Goal: Task Accomplishment & Management: Use online tool/utility

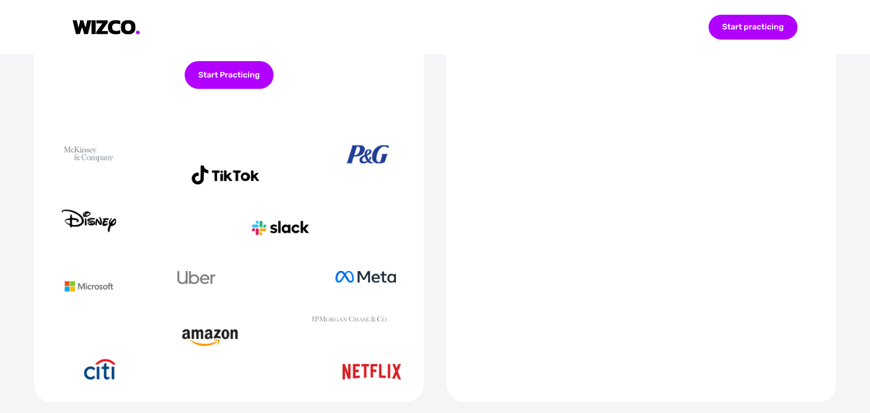
scroll to position [589, 0]
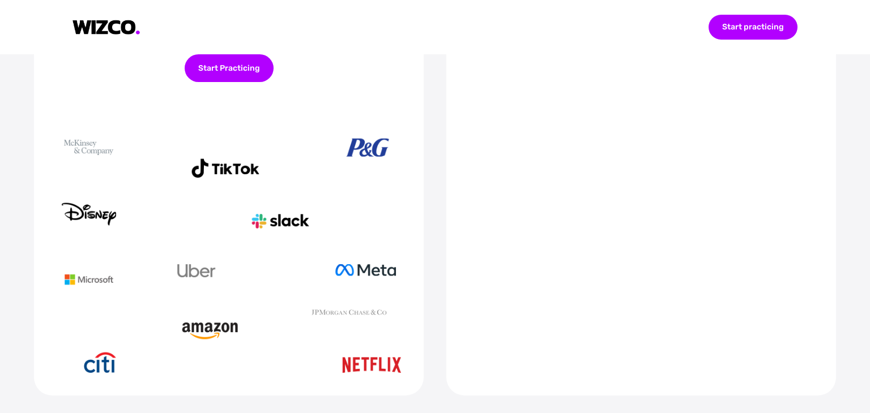
click at [365, 261] on img at bounding box center [229, 255] width 344 height 236
click at [232, 76] on div "Start Practicing" at bounding box center [229, 68] width 89 height 28
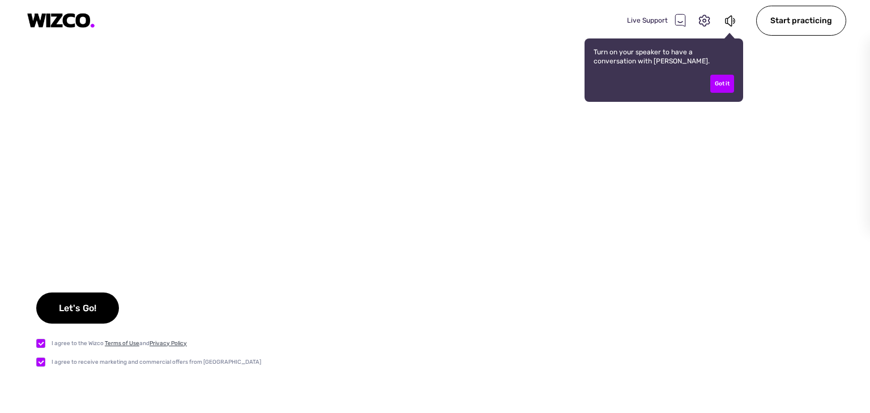
checkbox input "true"
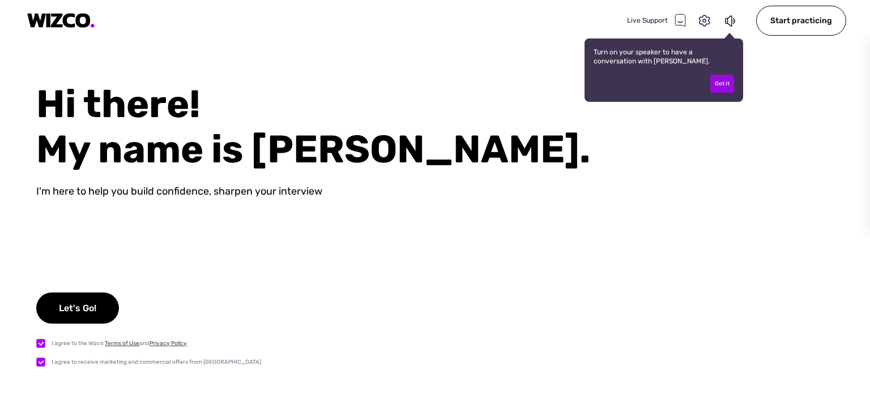
click at [720, 84] on div "Got it" at bounding box center [722, 84] width 24 height 18
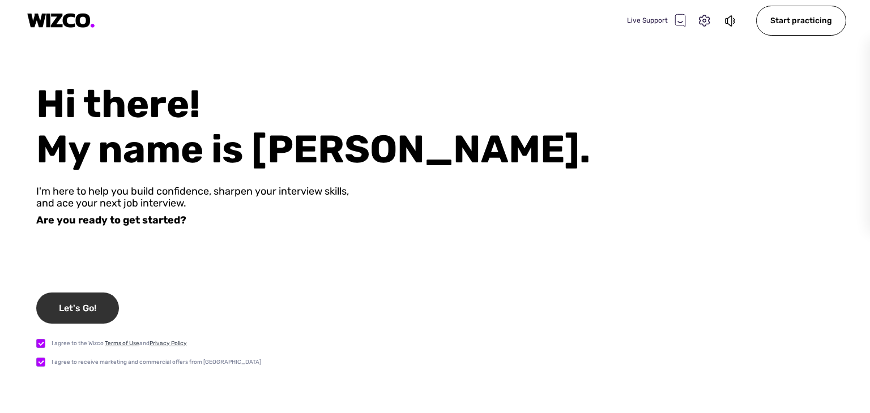
click at [96, 311] on div "Let's Go!" at bounding box center [77, 308] width 83 height 31
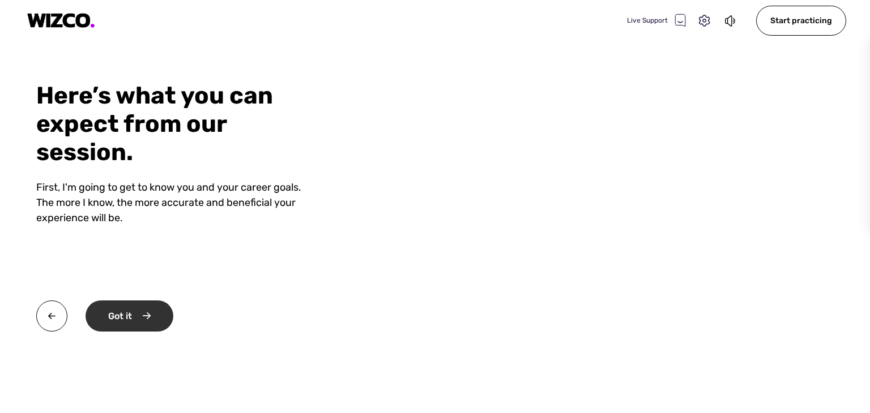
click at [144, 317] on div "Got it" at bounding box center [130, 316] width 88 height 31
click at [160, 315] on div "Okay" at bounding box center [129, 316] width 86 height 31
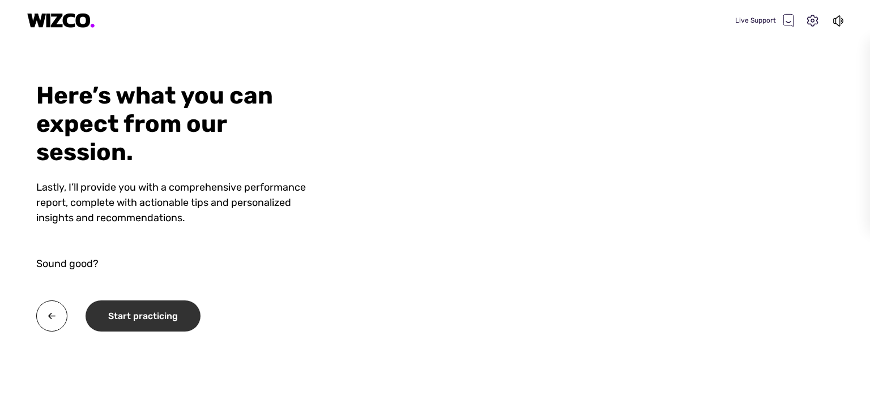
click at [160, 315] on div "Start practicing" at bounding box center [143, 316] width 115 height 31
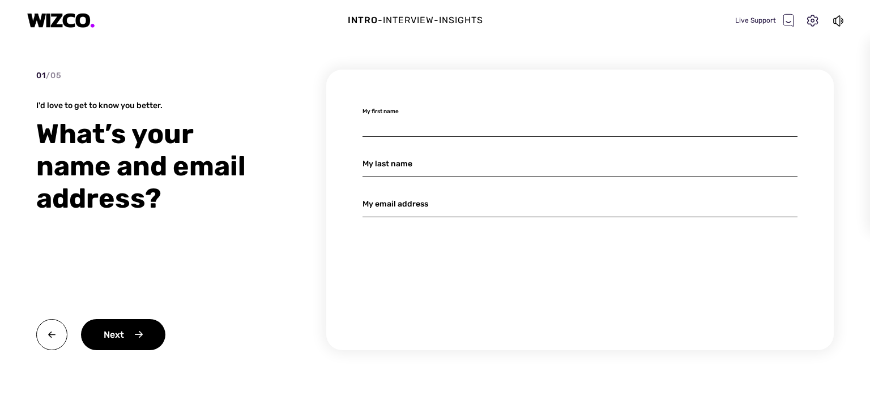
click at [396, 129] on input at bounding box center [579, 123] width 435 height 27
type input "r"
type input "Rehema"
click at [381, 161] on input at bounding box center [579, 164] width 435 height 27
type input "l"
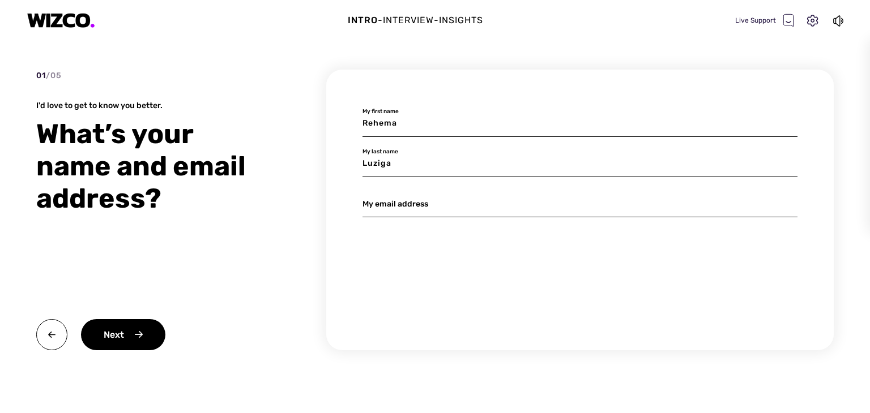
type input "Luziga"
click at [392, 202] on input at bounding box center [579, 204] width 435 height 27
type input "[EMAIL_ADDRESS][DOMAIN_NAME]"
click at [125, 327] on div "Next" at bounding box center [123, 334] width 84 height 31
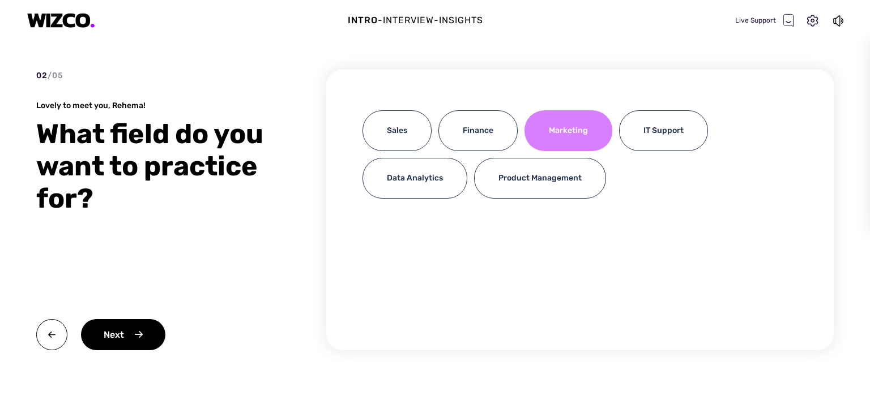
click at [560, 140] on div "Marketing" at bounding box center [568, 130] width 88 height 41
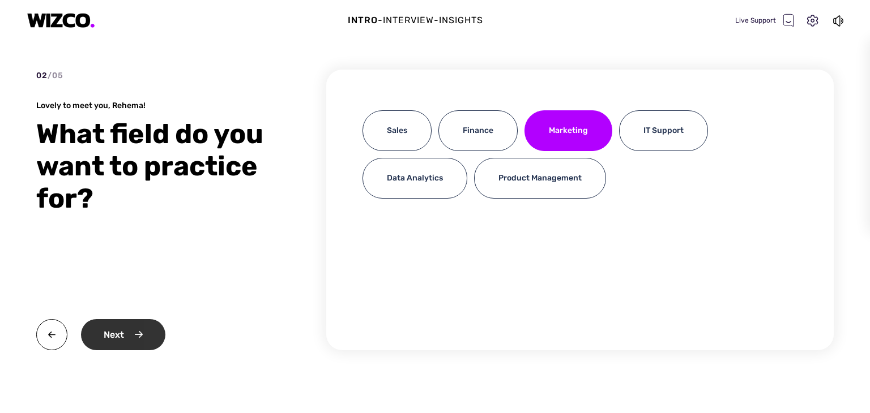
click at [110, 335] on div "Next" at bounding box center [123, 334] width 84 height 31
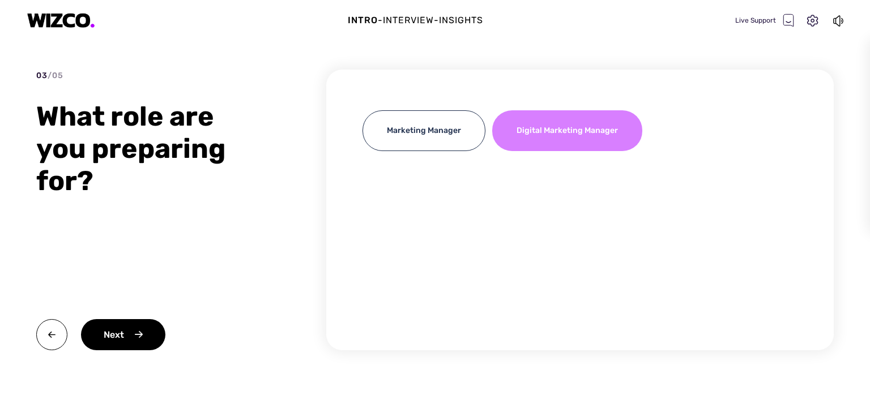
click at [544, 141] on div "Digital Marketing Manager" at bounding box center [567, 130] width 150 height 41
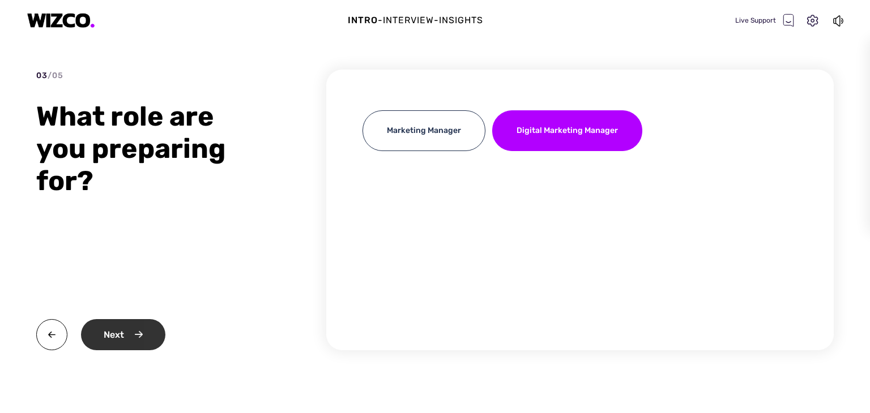
click at [135, 328] on div "Next" at bounding box center [123, 334] width 84 height 31
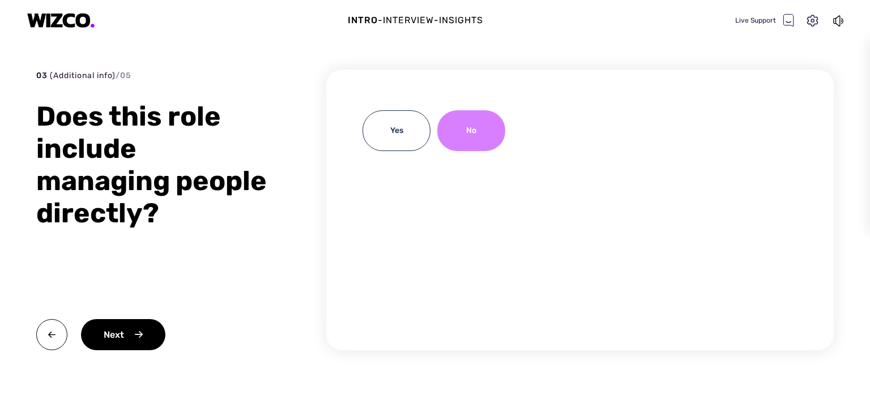
click at [464, 133] on div "No" at bounding box center [471, 130] width 68 height 41
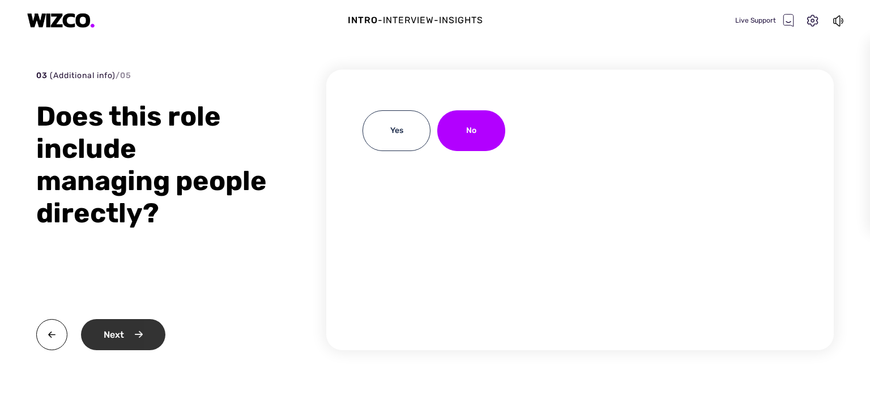
click at [116, 336] on div "Next" at bounding box center [123, 334] width 84 height 31
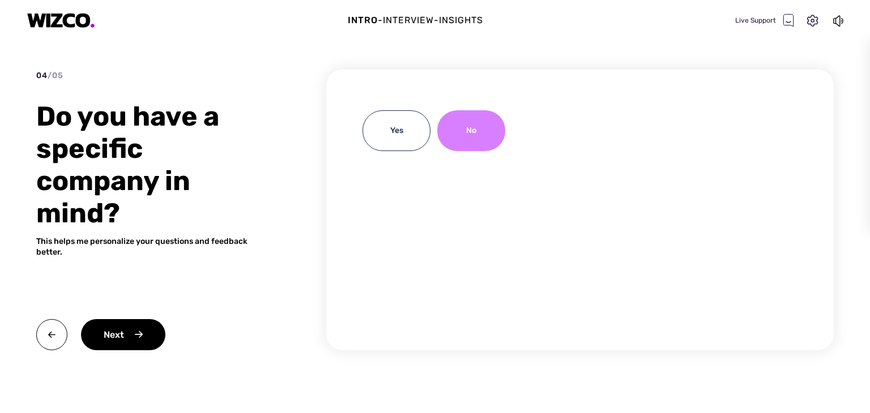
click at [469, 136] on div "No" at bounding box center [471, 130] width 68 height 41
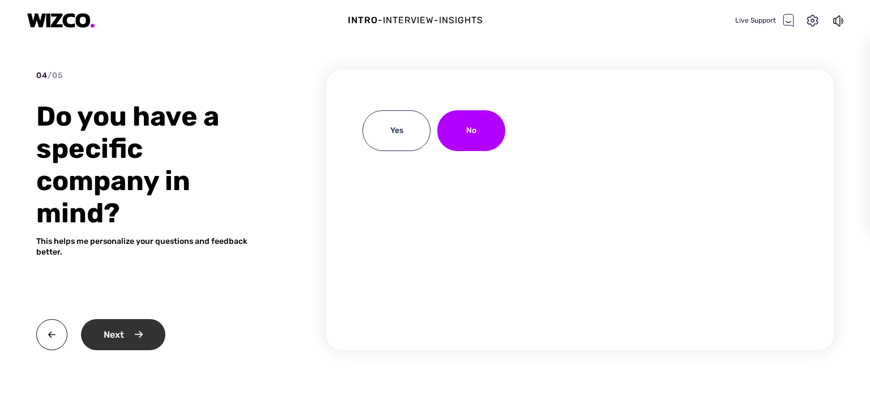
click at [116, 340] on div "Next" at bounding box center [123, 334] width 84 height 31
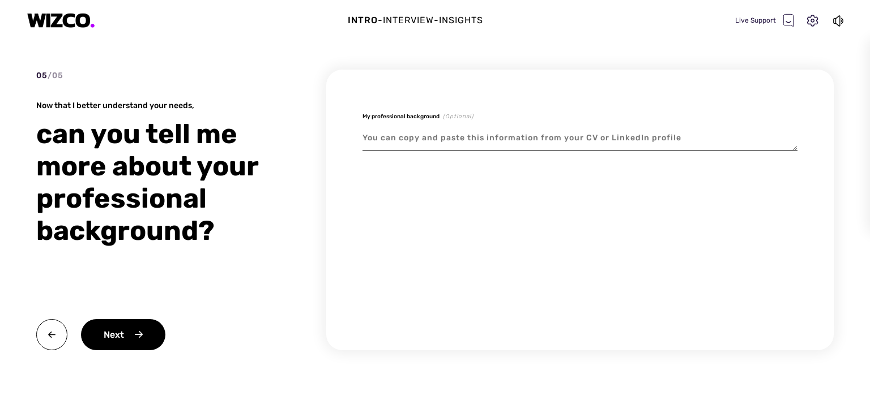
click at [453, 138] on textarea at bounding box center [579, 138] width 435 height 26
paste textarea "Alongside my expertise in goldsmithing and passion for presenting things beauti…"
type textarea "x"
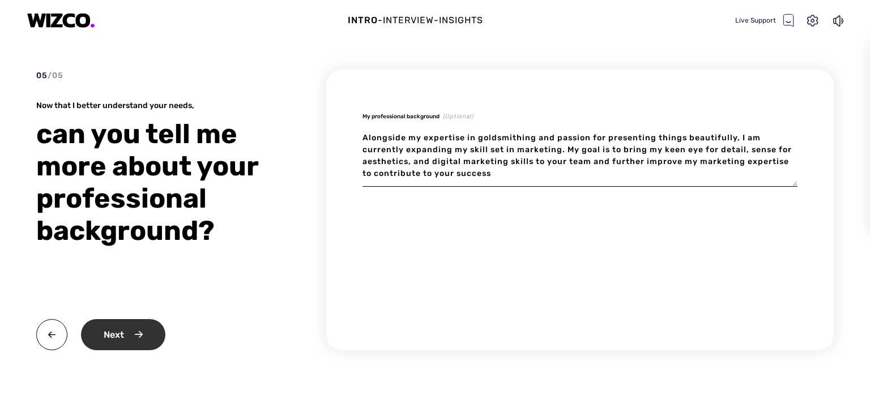
type textarea "Alongside my expertise in goldsmithing and passion for presenting things beauti…"
type textarea "x"
click at [114, 333] on div "Next" at bounding box center [123, 334] width 84 height 31
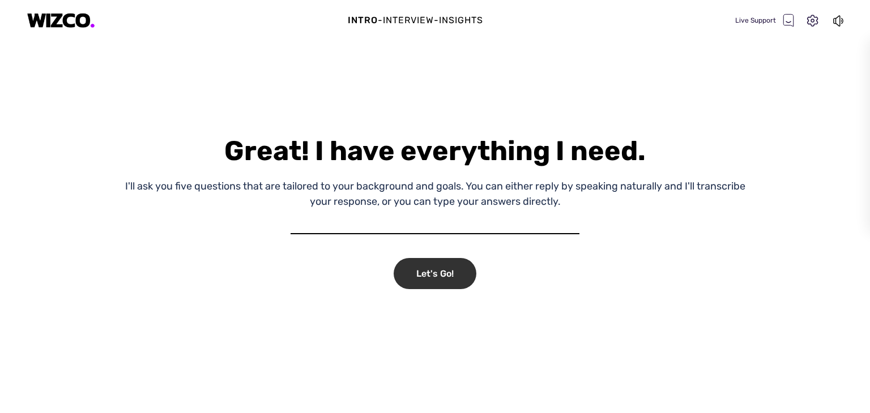
click at [433, 261] on div "Let's Go!" at bounding box center [435, 273] width 83 height 31
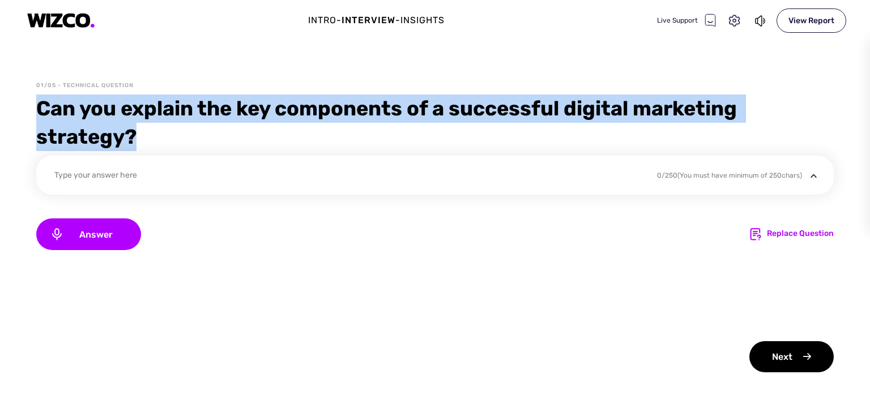
drag, startPoint x: 38, startPoint y: 108, endPoint x: 152, endPoint y: 133, distance: 117.0
click at [152, 133] on div "Can you explain the key components of a successful digital marketing strategy?" at bounding box center [434, 123] width 797 height 57
copy div "Can you explain the key components of a successful digital marketing strategy?"
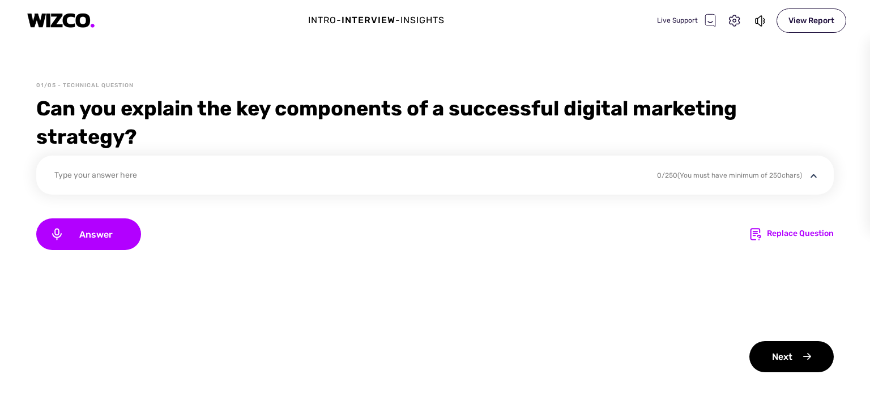
click at [401, 236] on div "Answer Replace Question" at bounding box center [434, 235] width 797 height 32
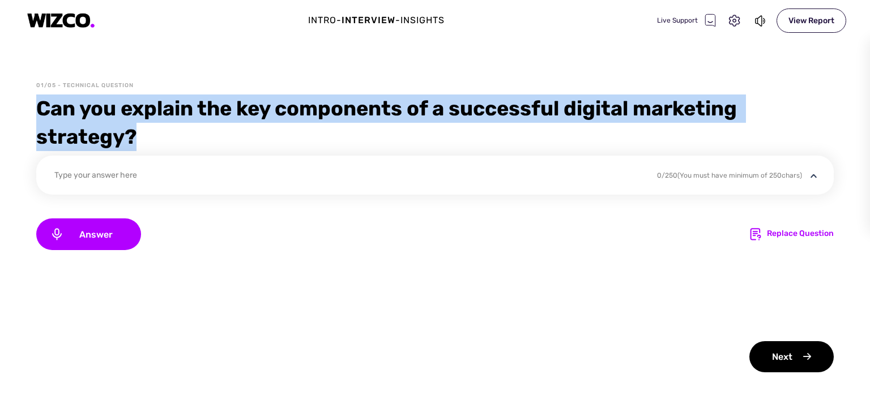
drag, startPoint x: 37, startPoint y: 105, endPoint x: 154, endPoint y: 144, distance: 123.6
click at [154, 144] on div "Can you explain the key components of a successful digital marketing strategy?" at bounding box center [434, 123] width 797 height 57
copy div "Can you explain the key components of a successful digital marketing strategy?"
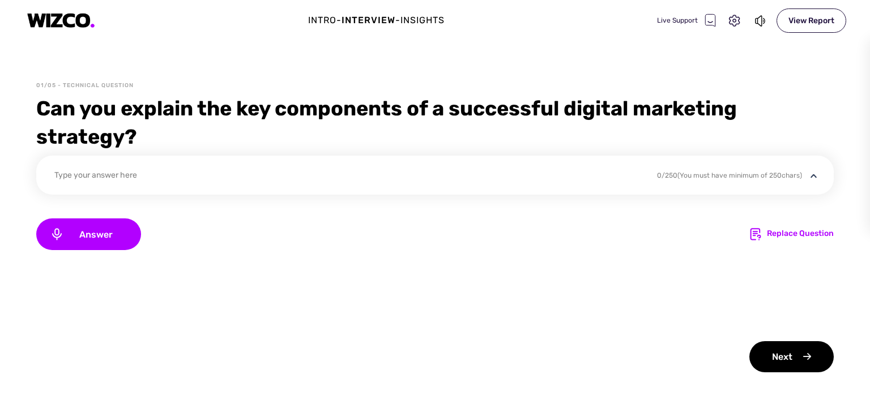
click at [151, 175] on div "Type your answer here" at bounding box center [348, 176] width 588 height 15
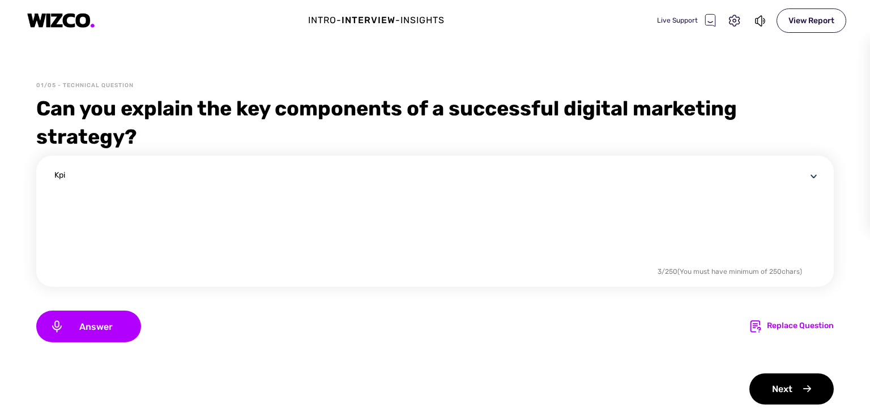
click at [233, 159] on div "Kpi 3 / 250 (You must have minimum of 250 chars)" at bounding box center [434, 221] width 797 height 131
click at [86, 176] on textarea "Kpi" at bounding box center [430, 216] width 752 height 95
type textarea "K"
click at [99, 322] on span "Answer" at bounding box center [95, 327] width 63 height 11
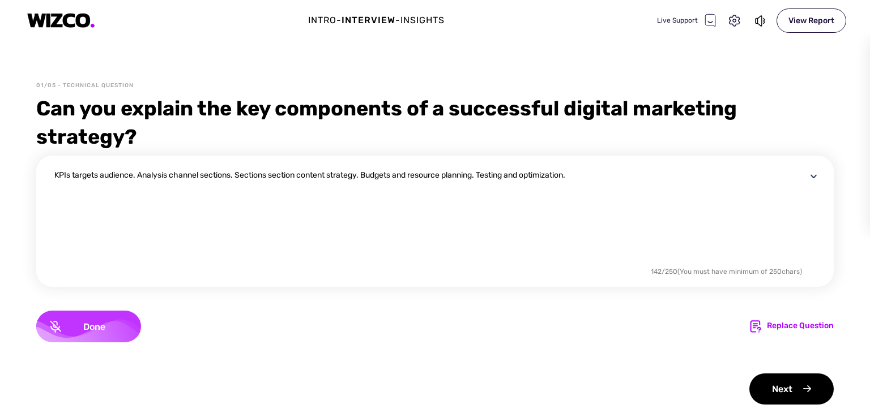
click at [99, 322] on span "Done" at bounding box center [94, 327] width 66 height 11
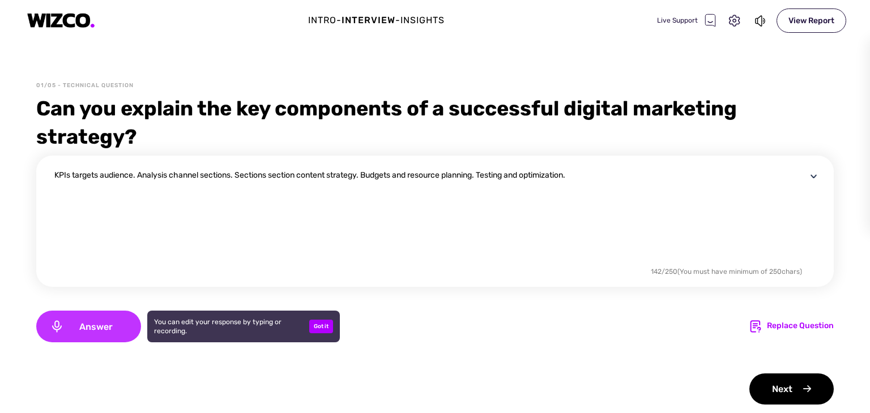
click at [102, 323] on span "Answer" at bounding box center [95, 327] width 63 height 11
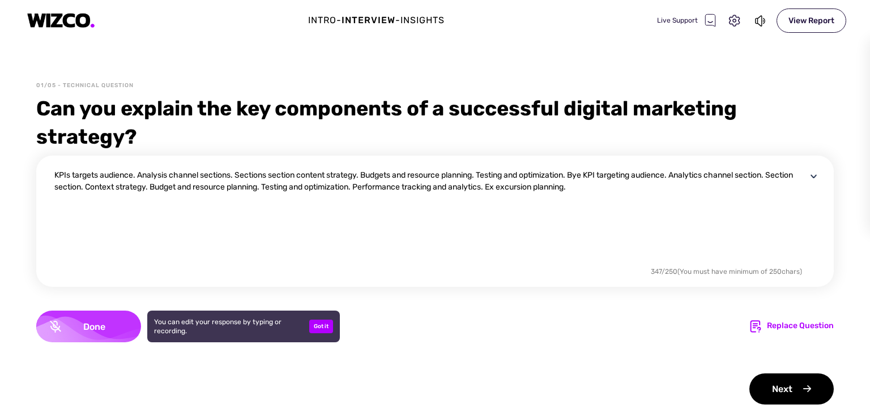
click at [107, 326] on span "Done" at bounding box center [94, 327] width 66 height 11
click at [596, 175] on textarea "KPIs targets audience. Analysis channel sections. Sections section content stra…" at bounding box center [430, 216] width 752 height 95
click at [611, 177] on textarea "KPIs targets audience. Analysis channel sections. Sections section content stra…" at bounding box center [430, 216] width 752 height 95
click at [113, 188] on textarea "KPIs targets audience. Analysis channel sections. Sections section content stra…" at bounding box center [430, 216] width 752 height 95
click at [83, 187] on textarea "KPIs targets audience. Analysis channel sections. Sections section content stra…" at bounding box center [430, 216] width 752 height 95
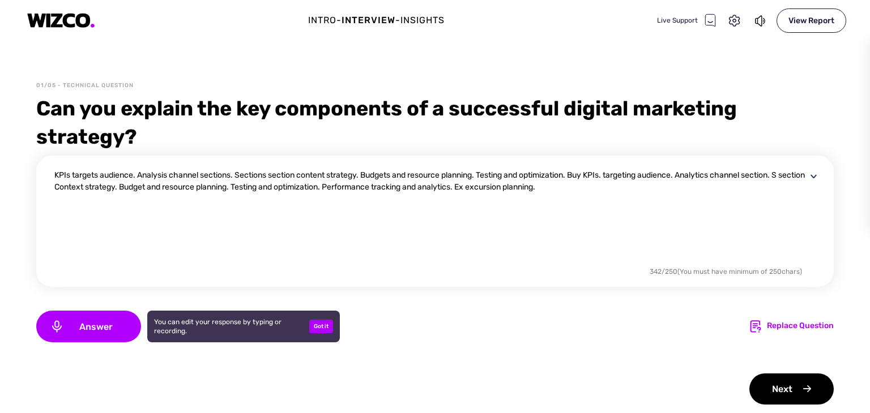
click at [59, 189] on textarea "KPIs targets audience. Analysis channel sections. Sections section content stra…" at bounding box center [430, 216] width 752 height 95
click at [581, 177] on textarea "KPIs targets audience. Analysis channel sections. Sections section content stra…" at bounding box center [430, 216] width 752 height 95
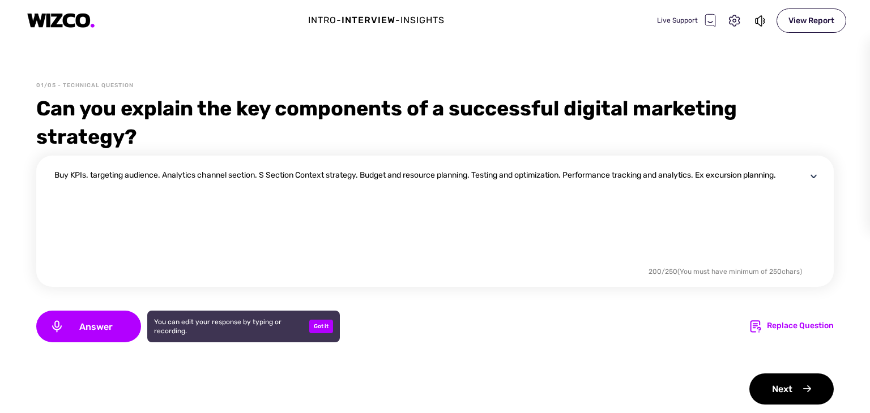
click at [72, 177] on textarea "Buy KPIs. targeting audience. Analytics channel section. S Section Context stra…" at bounding box center [430, 216] width 752 height 95
click at [152, 176] on textarea "Buy Clear goals and KPIs. targeting audience. Analytics channel section. S Sect…" at bounding box center [430, 216] width 752 height 95
click at [225, 176] on textarea "Buy Clear goals and KPIs. targeting audience. Analytics channel section. S Sect…" at bounding box center [430, 216] width 752 height 95
click at [229, 177] on textarea "Buy Clear goals and KPIs. targeting audience. Analytics channel section. S Sect…" at bounding box center [430, 216] width 752 height 95
click at [261, 176] on textarea "Buy Clear goals and KPIs. targeting [DOMAIN_NAME] channel section. S Section Co…" at bounding box center [430, 216] width 752 height 95
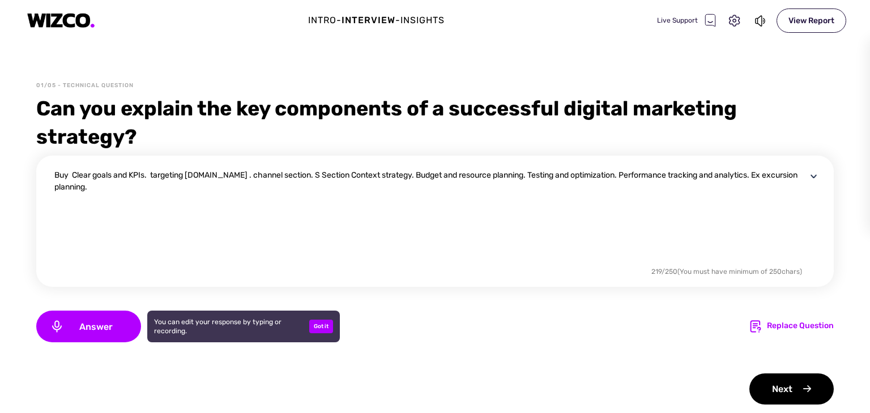
click at [333, 176] on textarea "Buy Clear goals and KPIs. targeting [DOMAIN_NAME] . channel section. S Section …" at bounding box center [430, 216] width 752 height 95
click at [783, 177] on textarea "Buy Clear goals and KPIs. targeting [DOMAIN_NAME] . channel section. Section Co…" at bounding box center [430, 216] width 752 height 95
type textarea "Buy Clear goals and KPIs. targeting [DOMAIN_NAME] . channel section. Section Co…"
click at [118, 328] on span "Answer" at bounding box center [95, 327] width 63 height 11
click at [118, 328] on span "Done" at bounding box center [94, 327] width 66 height 11
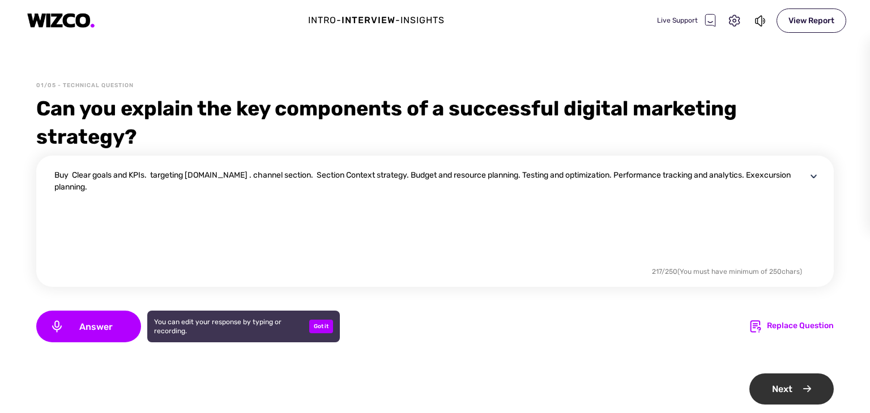
click at [762, 389] on div "Next" at bounding box center [791, 389] width 84 height 31
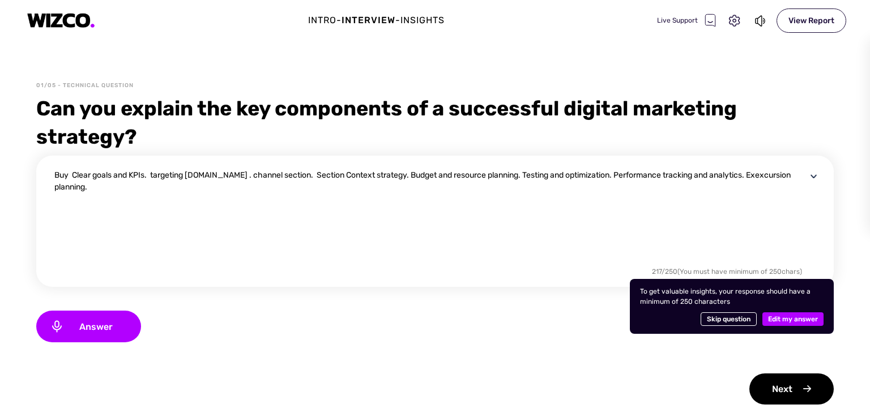
click at [768, 318] on span "Edit my answer" at bounding box center [793, 320] width 50 height 14
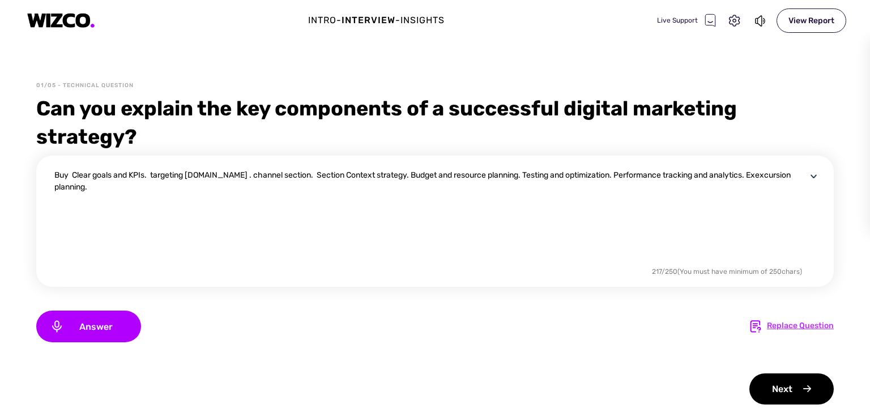
click at [777, 329] on div "Replace Question" at bounding box center [800, 327] width 67 height 14
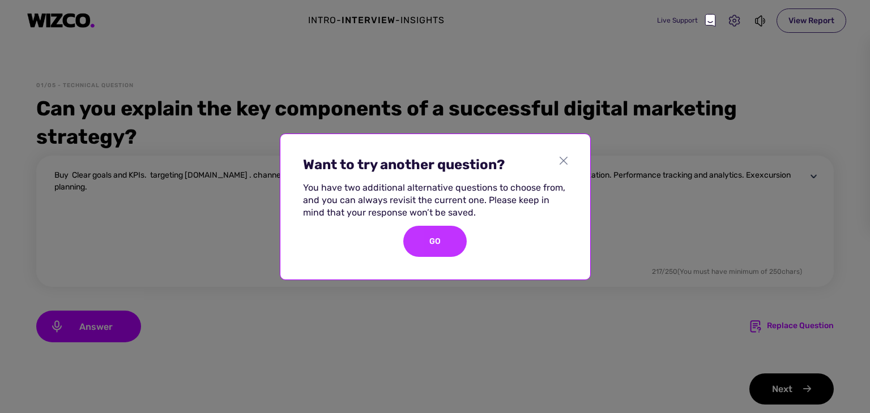
click at [449, 242] on div "GO" at bounding box center [434, 241] width 63 height 31
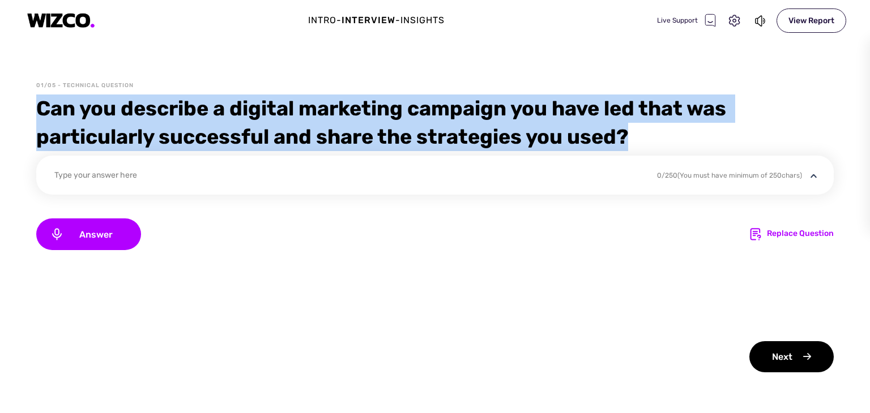
drag, startPoint x: 37, startPoint y: 101, endPoint x: 693, endPoint y: 136, distance: 656.8
click at [693, 136] on div "Can you describe a digital marketing campaign you have led that was particularl…" at bounding box center [434, 123] width 797 height 57
copy div "Can you describe a digital marketing campaign you have led that was particularl…"
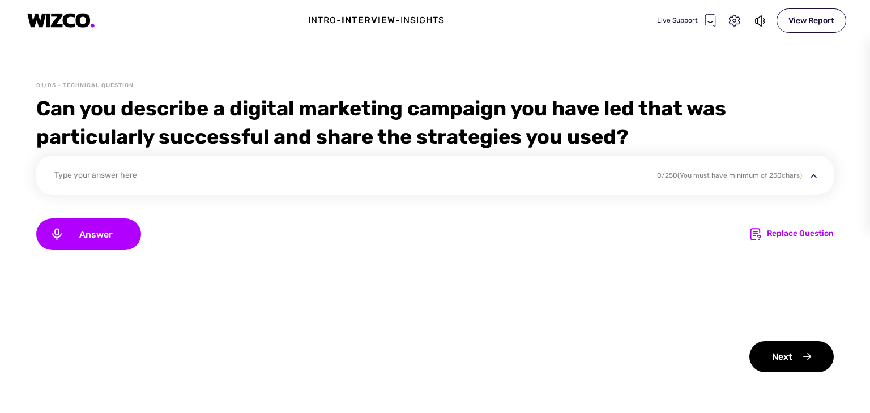
click at [363, 193] on div "Type your answer here" at bounding box center [437, 181] width 766 height 25
click at [308, 181] on div "Type your answer here" at bounding box center [348, 176] width 588 height 15
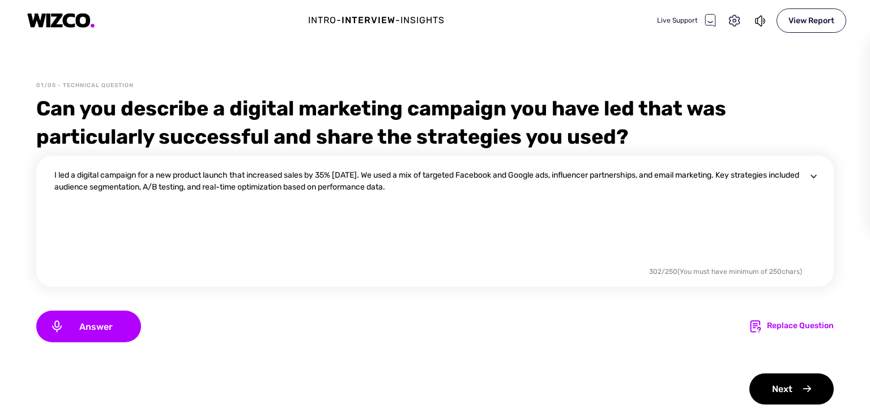
click at [660, 177] on textarea "I led a digital campaign for a new product launch that increased sales by 35% […" at bounding box center [430, 216] width 752 height 95
click at [579, 176] on textarea "I led a digital campaign for a new product launch that increased sales by 35% […" at bounding box center [430, 216] width 752 height 95
click at [650, 176] on textarea "I led a digital campaign for a new product launch that increased sales by 35% […" at bounding box center [430, 216] width 752 height 95
type textarea "I led a digital campaign for a new product launch that increased sales by 35% […"
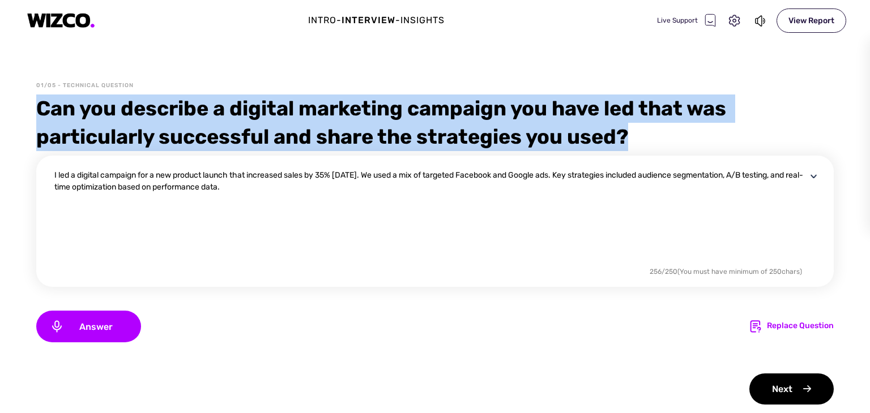
drag, startPoint x: 37, startPoint y: 105, endPoint x: 321, endPoint y: 203, distance: 299.7
click at [321, 203] on div "01/05 - Technical Question Can you describe a digital marketing campaign you ha…" at bounding box center [435, 264] width 870 height 364
copy div "Can you describe a digital marketing campaign you have led that was particularl…"
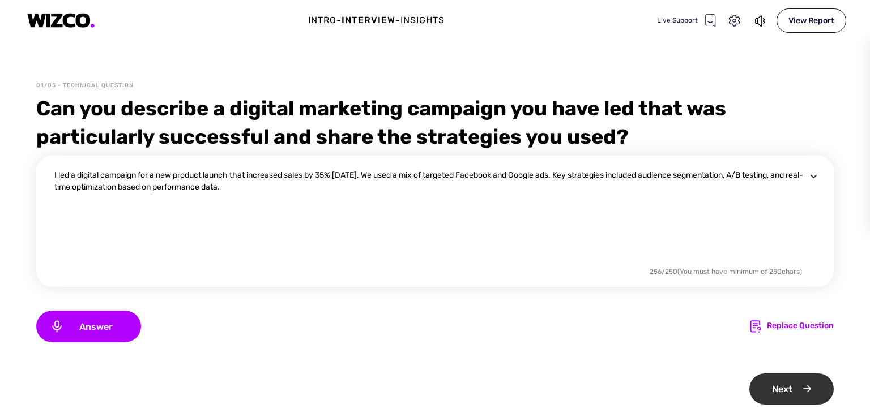
click at [772, 389] on div "Next" at bounding box center [791, 389] width 84 height 31
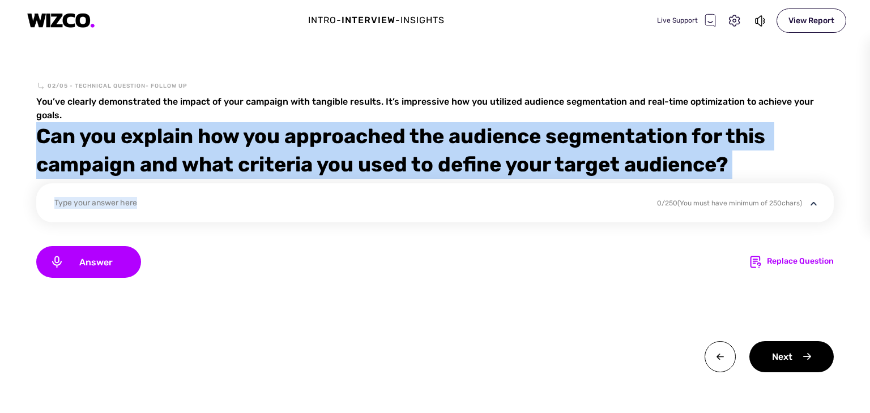
drag, startPoint x: 39, startPoint y: 139, endPoint x: 651, endPoint y: 185, distance: 614.0
click at [651, 185] on div "02/05 - Technical Question- follow up You’ve clearly demonstrated the impact of…" at bounding box center [435, 248] width 870 height 332
copy div "Can you explain how you approached the audience segmentation for this campaign …"
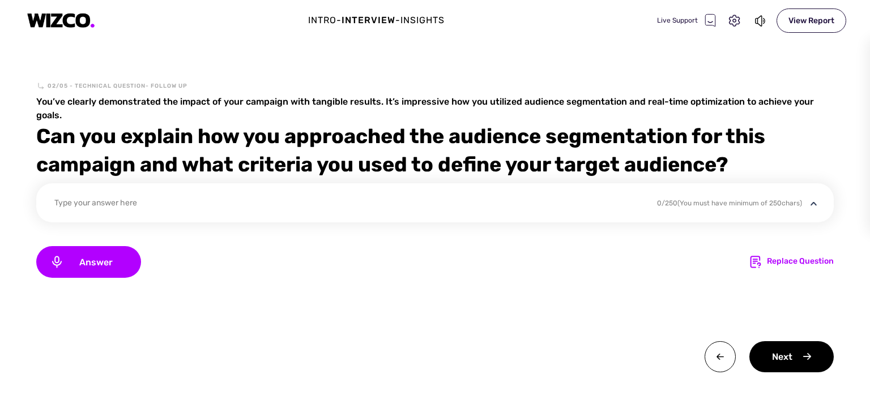
click at [233, 261] on div "Answer Replace Question" at bounding box center [434, 262] width 797 height 32
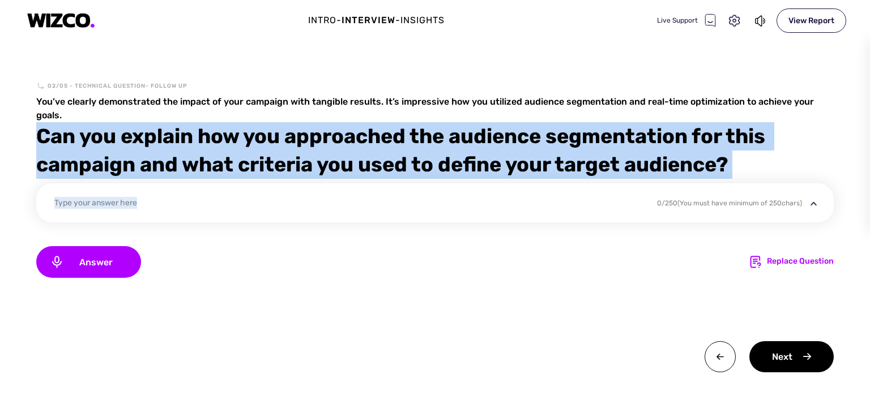
drag, startPoint x: 38, startPoint y: 134, endPoint x: 318, endPoint y: 181, distance: 284.3
click at [318, 181] on div "02/05 - Technical Question- follow up You’ve clearly demonstrated the impact of…" at bounding box center [435, 248] width 870 height 332
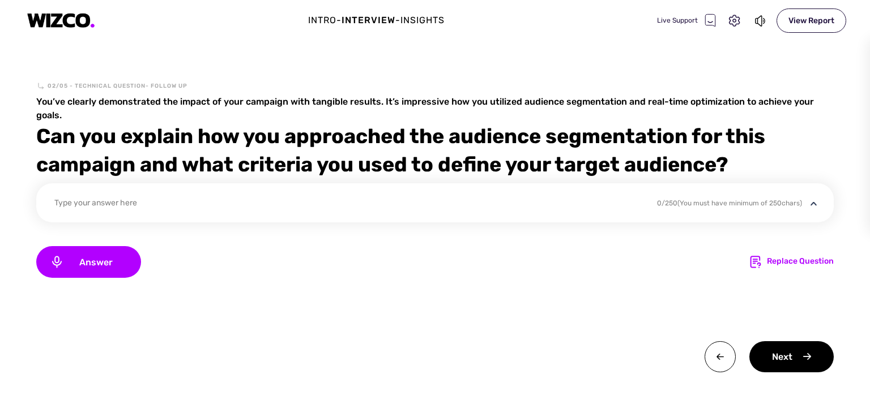
click at [371, 185] on div "Type your answer here 0 / 250 (You must have minimum of 250 chars)" at bounding box center [434, 203] width 797 height 39
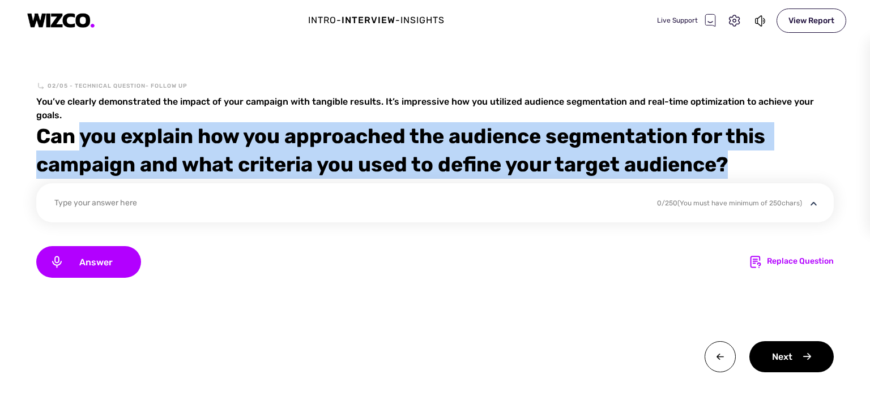
drag, startPoint x: 371, startPoint y: 185, endPoint x: 84, endPoint y: 150, distance: 289.3
click at [84, 150] on div "02/05 - Technical Question- follow up You’ve clearly demonstrated the impact of…" at bounding box center [435, 248] width 870 height 332
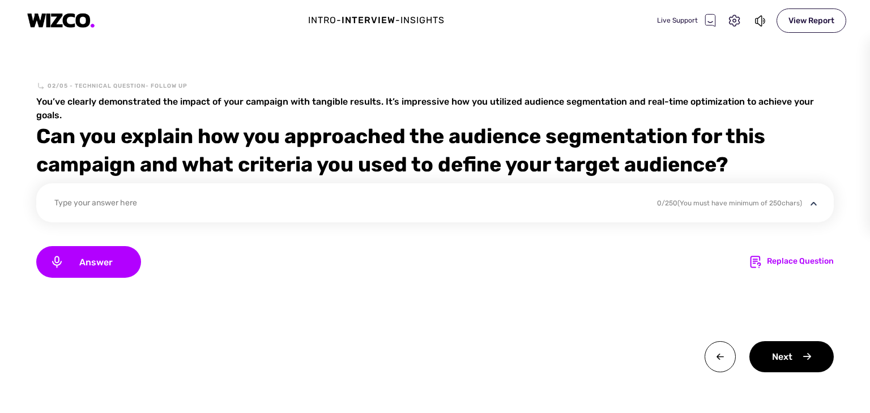
click at [34, 134] on div "02/05 - Technical Question- follow up You’ve clearly demonstrated the impact of…" at bounding box center [435, 248] width 870 height 332
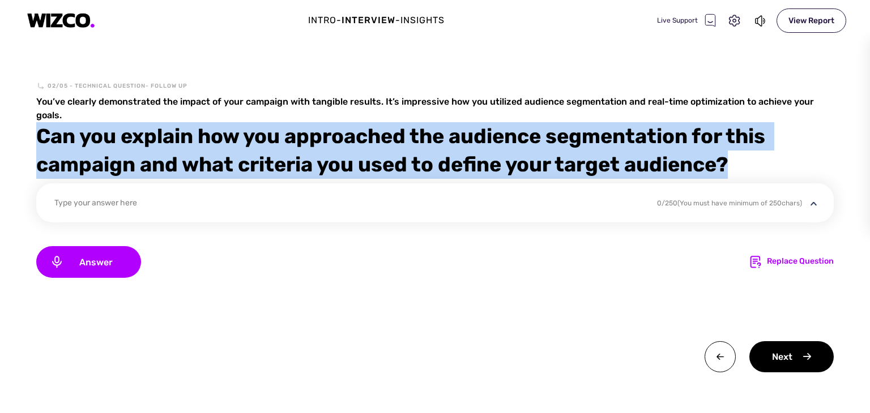
drag, startPoint x: 36, startPoint y: 134, endPoint x: 723, endPoint y: 182, distance: 688.1
click at [723, 182] on div "02/05 - Technical Question- follow up You’ve clearly demonstrated the impact of…" at bounding box center [435, 248] width 870 height 332
copy div "Can you explain how you approached the audience segmentation for this campaign …"
click at [287, 190] on div "Type your answer here 0 / 250 (You must have minimum of 250 chars)" at bounding box center [434, 203] width 797 height 39
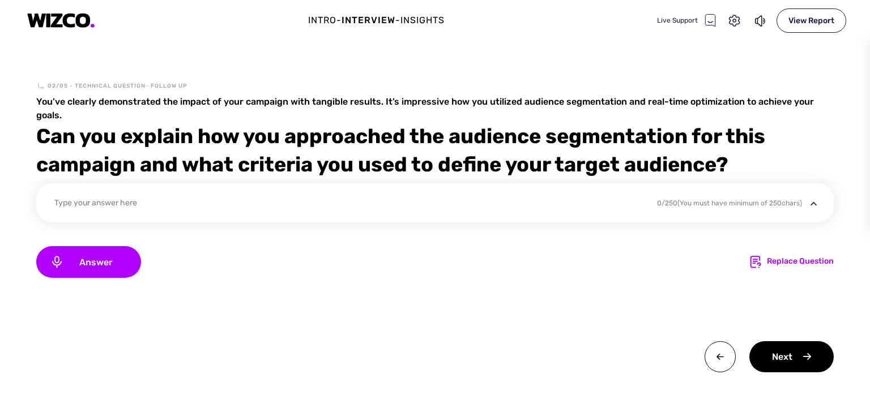
click at [245, 203] on div "Type your answer here" at bounding box center [348, 204] width 588 height 15
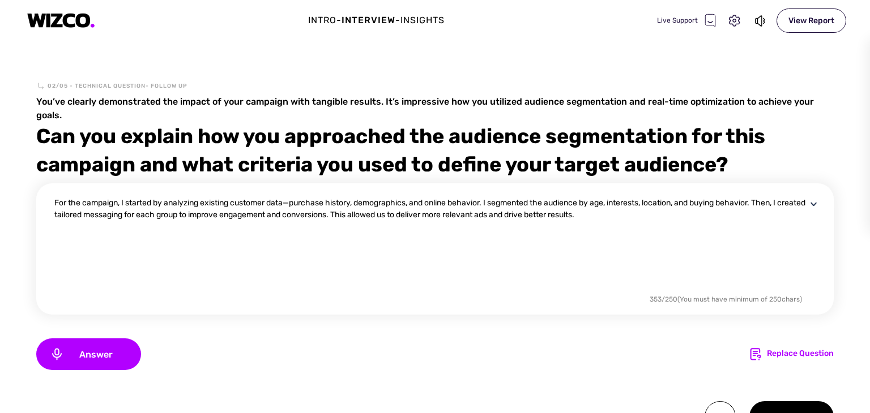
click at [542, 216] on textarea "For the campaign, I started by analyzing existing customer data—purchase histor…" at bounding box center [430, 244] width 752 height 95
click at [294, 203] on textarea "For the campaign, I started by analyzing existing customer data—purchase histor…" at bounding box center [430, 244] width 752 height 95
click at [660, 249] on textarea "For the campaign, I started by analyzing existing customer data purchase histor…" at bounding box center [430, 244] width 752 height 95
click at [442, 218] on textarea "For the campaign, I started by analyzing existing customer data purchase histor…" at bounding box center [430, 244] width 752 height 95
click at [784, 206] on textarea "For the campaign, I started by analyzing existing customer data purchase histor…" at bounding box center [430, 244] width 752 height 95
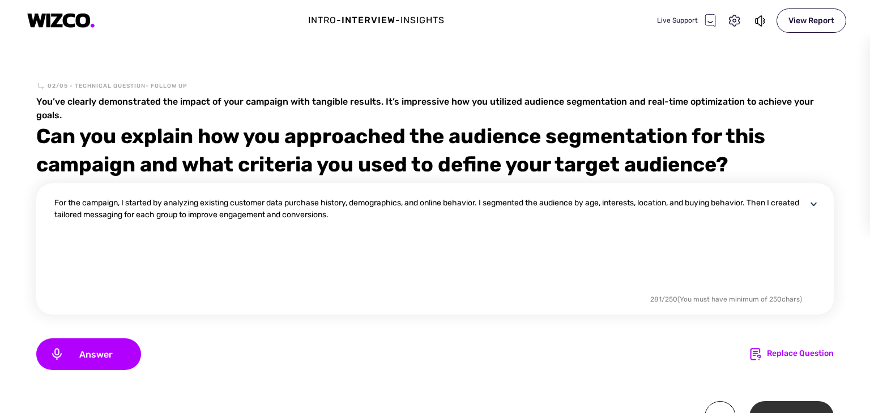
type textarea "For the campaign, I started by analyzing existing customer data purchase histor…"
click at [780, 406] on div "Next" at bounding box center [791, 417] width 84 height 31
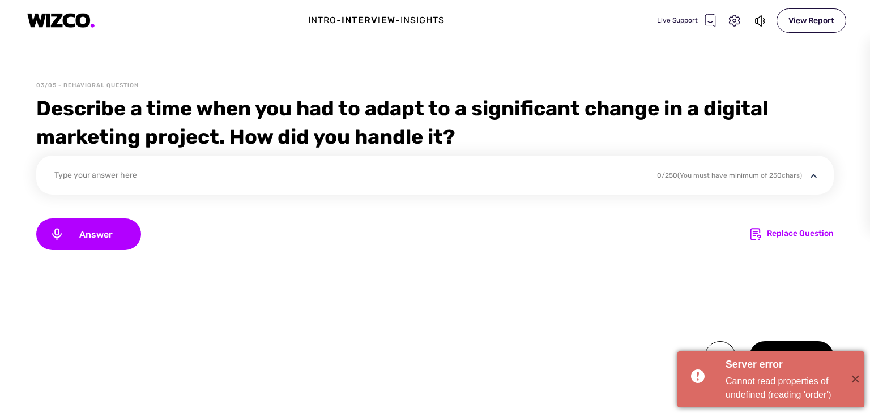
click at [723, 380] on div "Server error Cannot read properties of undefined (reading 'order')" at bounding box center [784, 380] width 122 height 56
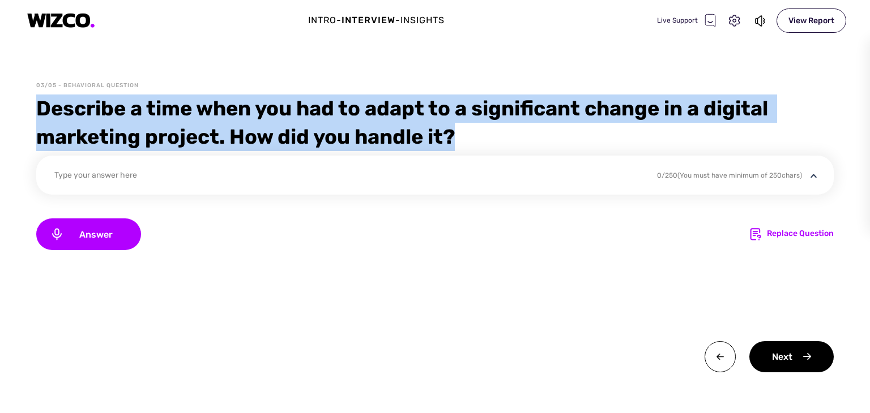
drag, startPoint x: 36, startPoint y: 108, endPoint x: 460, endPoint y: 133, distance: 424.4
click at [460, 133] on div "Describe a time when you had to adapt to a significant change in a digital mark…" at bounding box center [434, 123] width 797 height 57
copy div "Describe a time when you had to adapt to a significant change in a digital mark…"
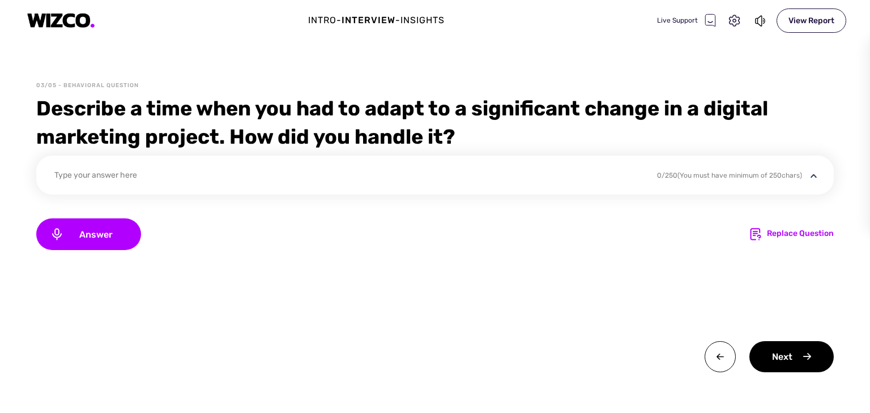
click at [483, 180] on div "Type your answer here" at bounding box center [348, 176] width 588 height 15
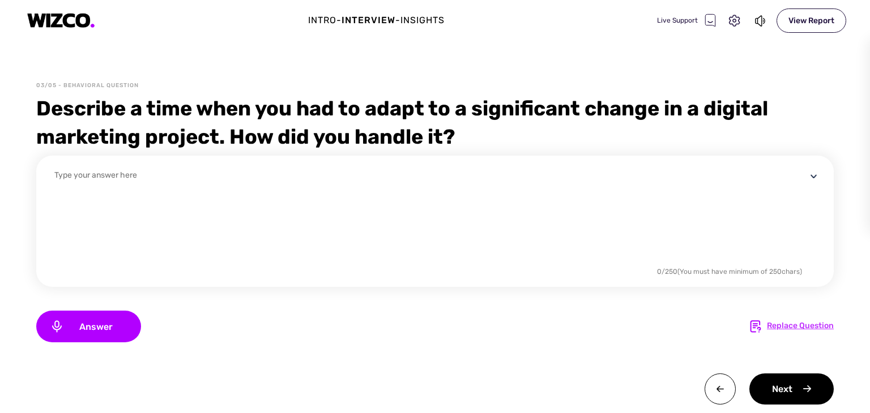
click at [787, 328] on div "Replace Question" at bounding box center [800, 327] width 67 height 14
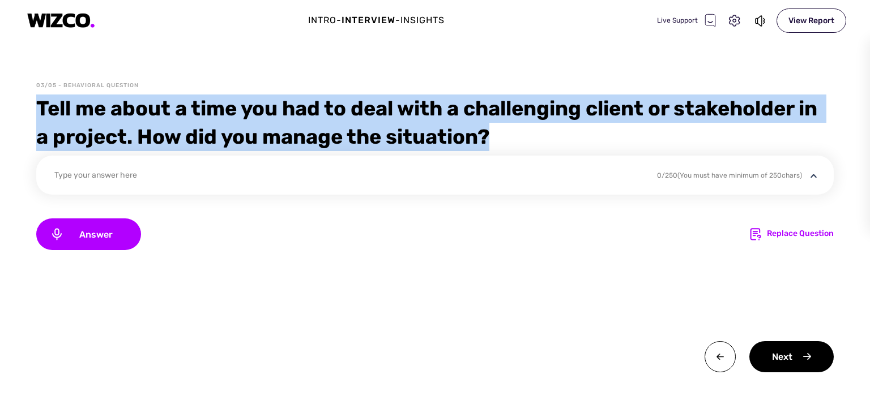
drag, startPoint x: 37, startPoint y: 103, endPoint x: 493, endPoint y: 130, distance: 456.7
click at [493, 130] on div "Tell me about a time you had to deal with a challenging client or stakeholder i…" at bounding box center [434, 123] width 797 height 57
copy div "Tell me about a time you had to deal with a challenging client or stakeholder i…"
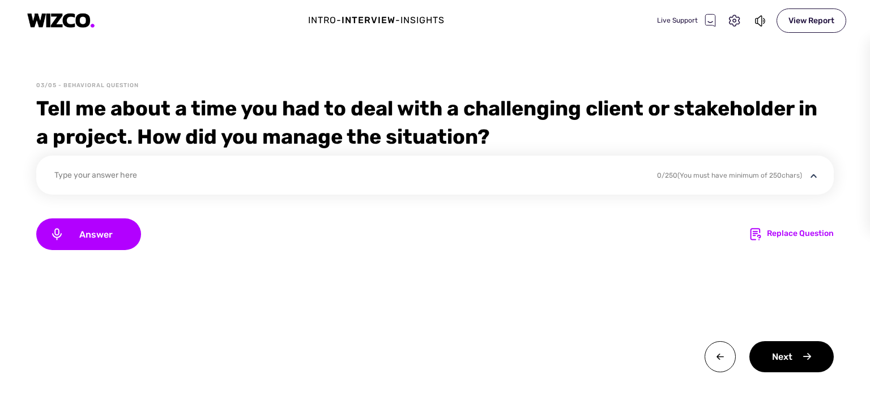
click at [417, 170] on div "Type your answer here" at bounding box center [348, 176] width 588 height 15
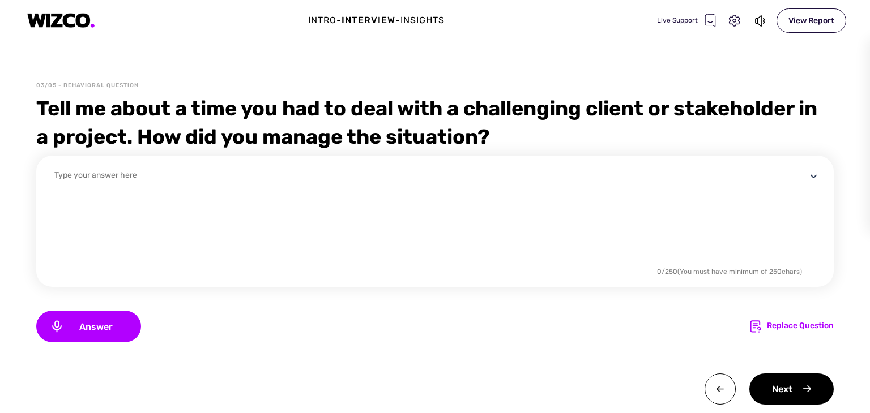
click at [417, 170] on textarea at bounding box center [430, 216] width 752 height 95
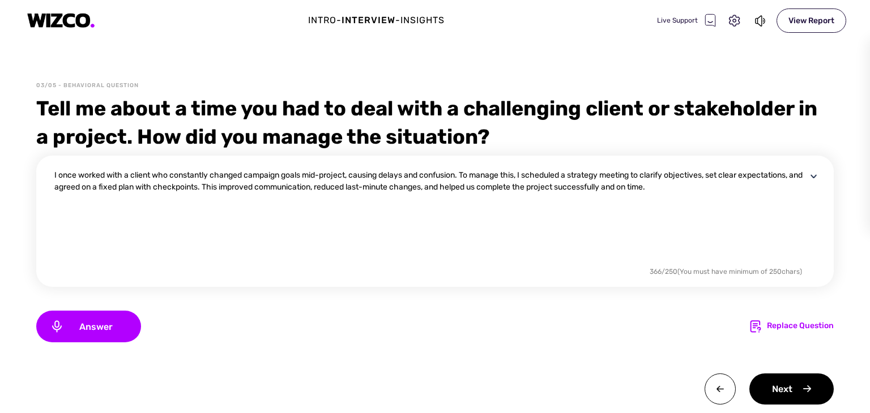
click at [513, 186] on textarea "I once worked with a client who constantly changed campaign goals mid-project, …" at bounding box center [430, 216] width 752 height 95
click at [717, 175] on textarea "I once worked with a client who constantly changed campaign goals mid-project, …" at bounding box center [430, 216] width 752 height 95
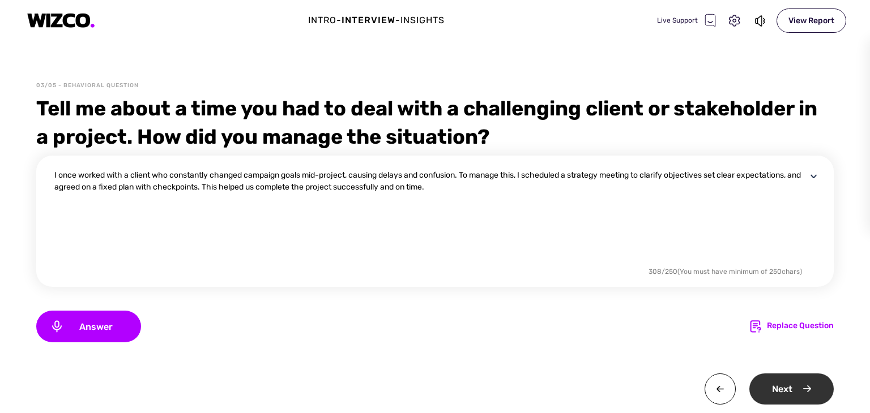
type textarea "I once worked with a client who constantly changed campaign goals mid-project, …"
click at [782, 386] on div "Next" at bounding box center [791, 389] width 84 height 31
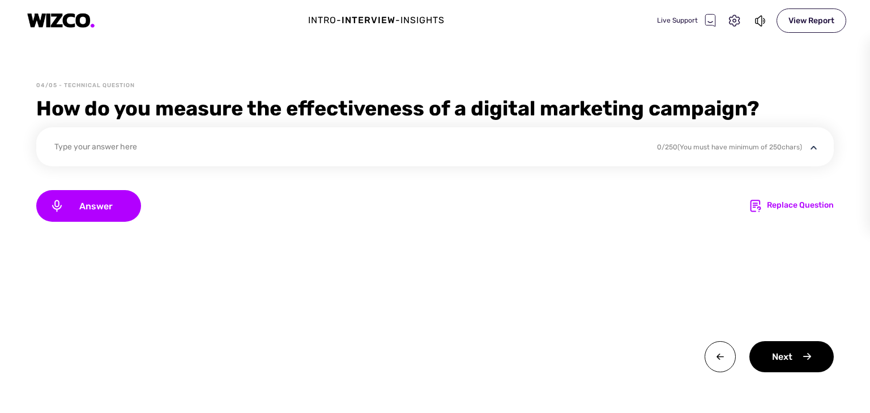
click at [35, 101] on div "04/05 - Technical Question How do you measure the effectiveness of a digital ma…" at bounding box center [435, 248] width 870 height 332
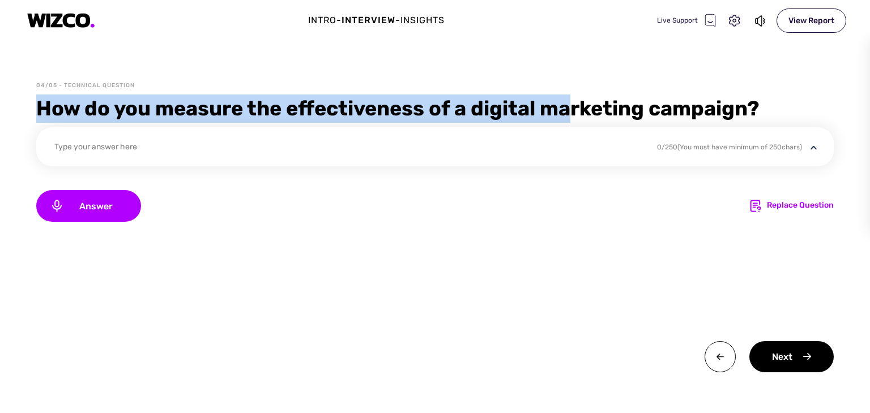
drag, startPoint x: 35, startPoint y: 101, endPoint x: 574, endPoint y: 67, distance: 540.2
click at [574, 67] on div "Intro - Interview - Insights Live Support View Report 04/05 - Technical Questio…" at bounding box center [435, 206] width 870 height 413
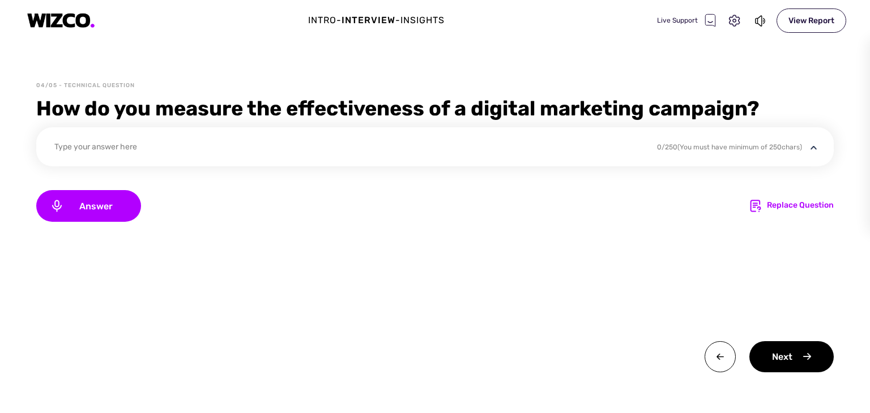
click at [773, 98] on div "How do you measure the effectiveness of a digital marketing campaign?" at bounding box center [434, 109] width 797 height 28
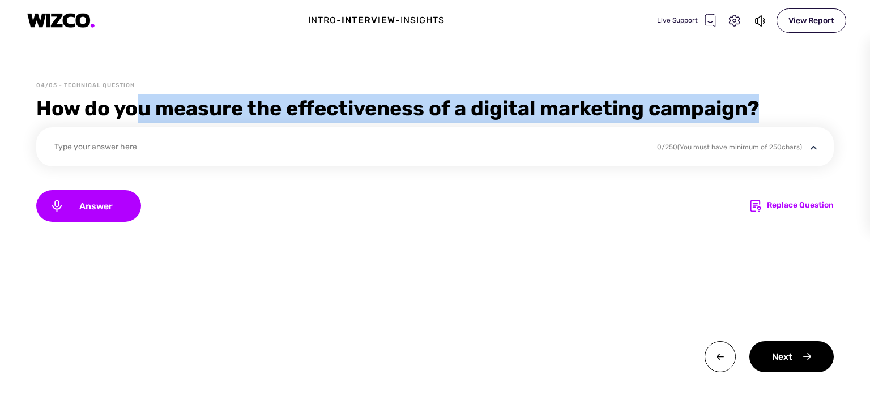
drag, startPoint x: 770, startPoint y: 105, endPoint x: 139, endPoint y: 91, distance: 631.1
click at [139, 91] on div "04/05 - Technical Question How do you measure the effectiveness of a digital ma…" at bounding box center [435, 248] width 870 height 332
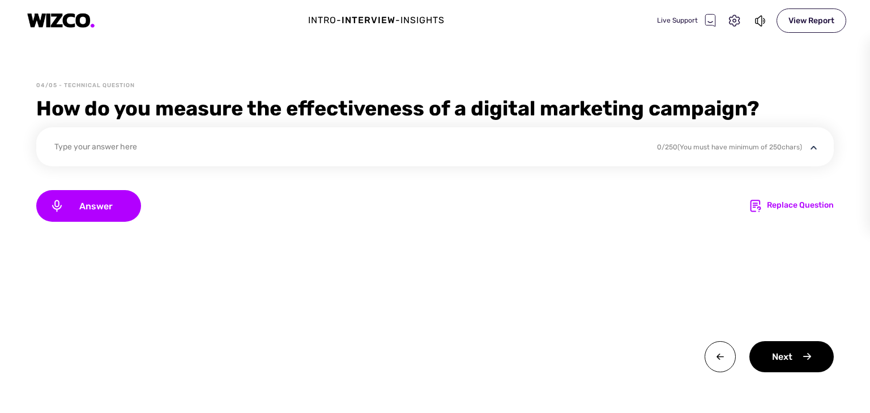
click at [33, 113] on div "04/05 - Technical Question How do you measure the effectiveness of a digital ma…" at bounding box center [435, 248] width 870 height 332
drag, startPoint x: 33, startPoint y: 113, endPoint x: 36, endPoint y: 105, distance: 8.1
click at [36, 105] on div "04/05 - Technical Question How do you measure the effectiveness of a digital ma…" at bounding box center [435, 248] width 870 height 332
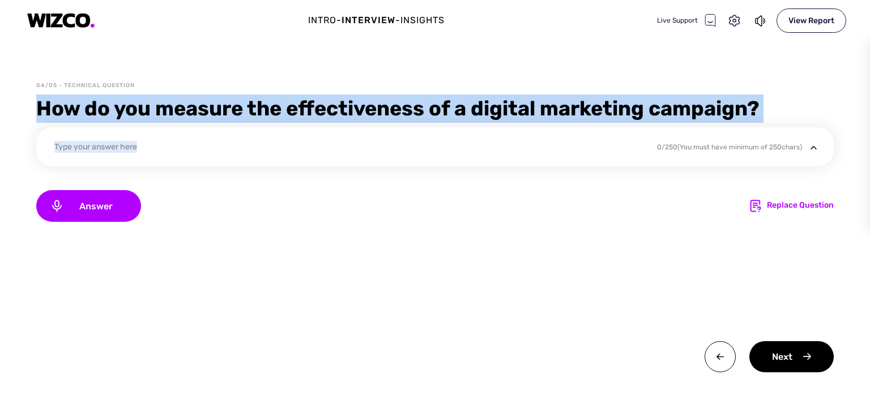
drag, startPoint x: 36, startPoint y: 105, endPoint x: 496, endPoint y: 139, distance: 461.1
click at [496, 139] on div "04/05 - Technical Question How do you measure the effectiveness of a digital ma…" at bounding box center [435, 248] width 870 height 332
copy div "How do you measure the effectiveness of a digital marketing campaign? Type your…"
click at [530, 144] on div "Type your answer here" at bounding box center [348, 148] width 588 height 15
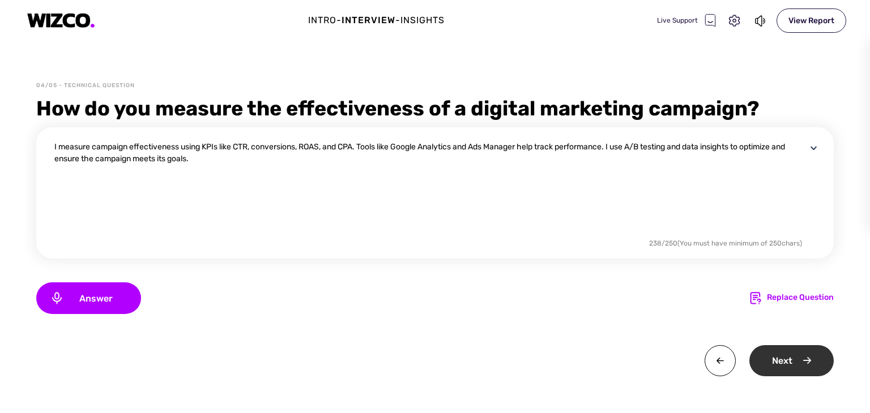
click at [800, 366] on div "Next" at bounding box center [791, 360] width 84 height 31
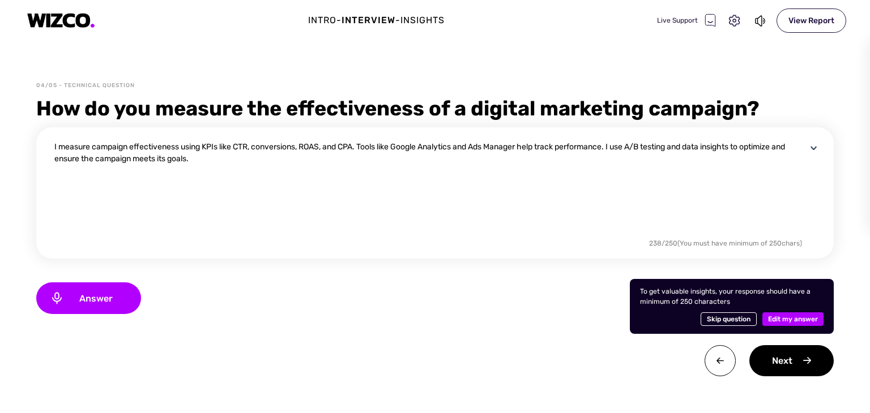
click at [574, 225] on textarea "I measure campaign effectiveness using KPIs like CTR, conversions, ROAS, and CP…" at bounding box center [430, 188] width 752 height 95
click at [613, 147] on textarea "I measure campaign effectiveness using KPIs like CTR, conversions, ROAS, and CP…" at bounding box center [430, 188] width 752 height 95
paste textarea "Meta Ads Manager, and email marketing dashboards"
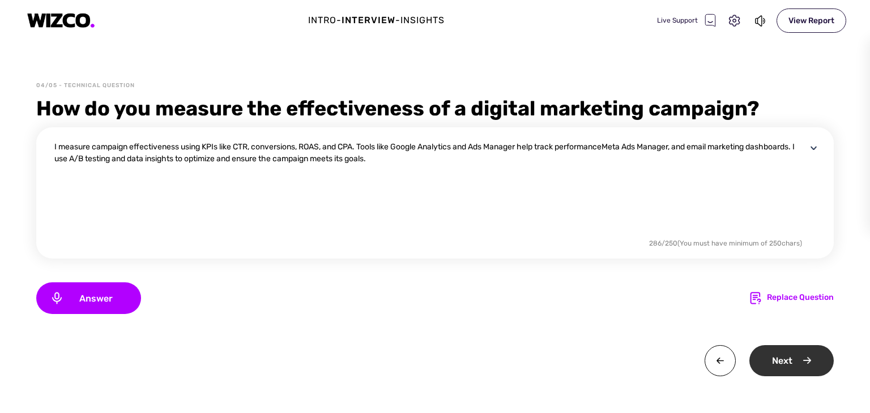
type textarea "I measure campaign effectiveness using KPIs like CTR, conversions, ROAS, and CP…"
click at [788, 366] on div "Next" at bounding box center [791, 360] width 84 height 31
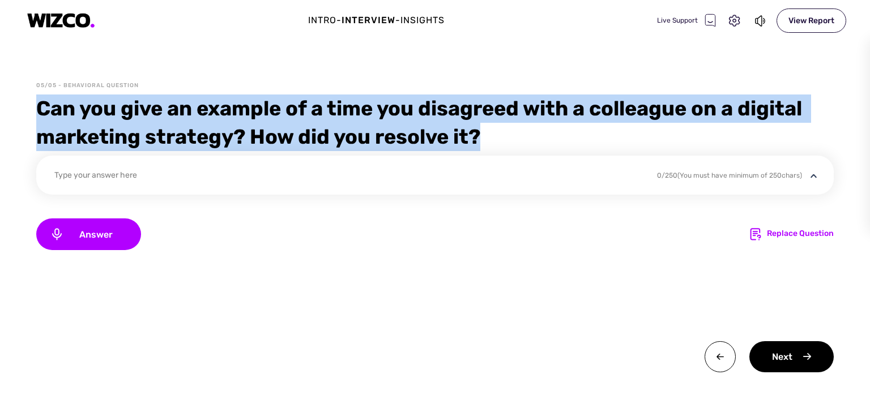
drag, startPoint x: 37, startPoint y: 108, endPoint x: 489, endPoint y: 146, distance: 454.1
click at [489, 146] on div "Can you give an example of a time you disagreed with a colleague on a digital m…" at bounding box center [434, 123] width 797 height 57
copy div "Can you give an example of a time you disagreed with a colleague on a digital m…"
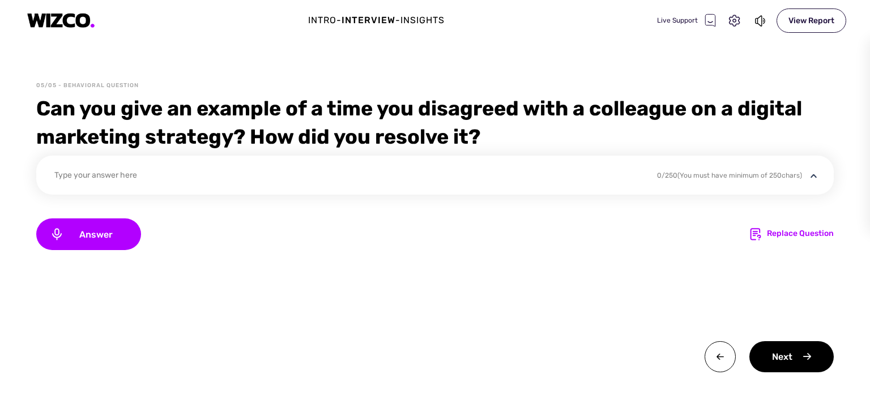
click at [481, 180] on div "Type your answer here" at bounding box center [348, 176] width 588 height 15
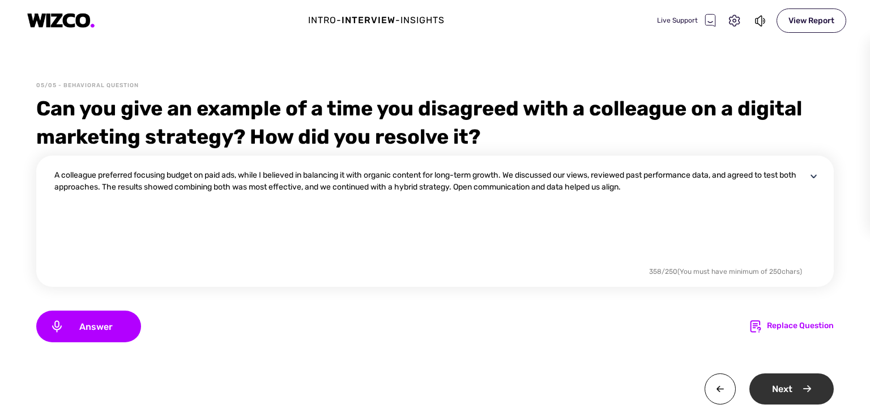
type textarea "A colleague preferred focusing budget on paid ads, while I believed in balancin…"
click at [780, 388] on div "Next" at bounding box center [791, 389] width 84 height 31
